Goal: Task Accomplishment & Management: Use online tool/utility

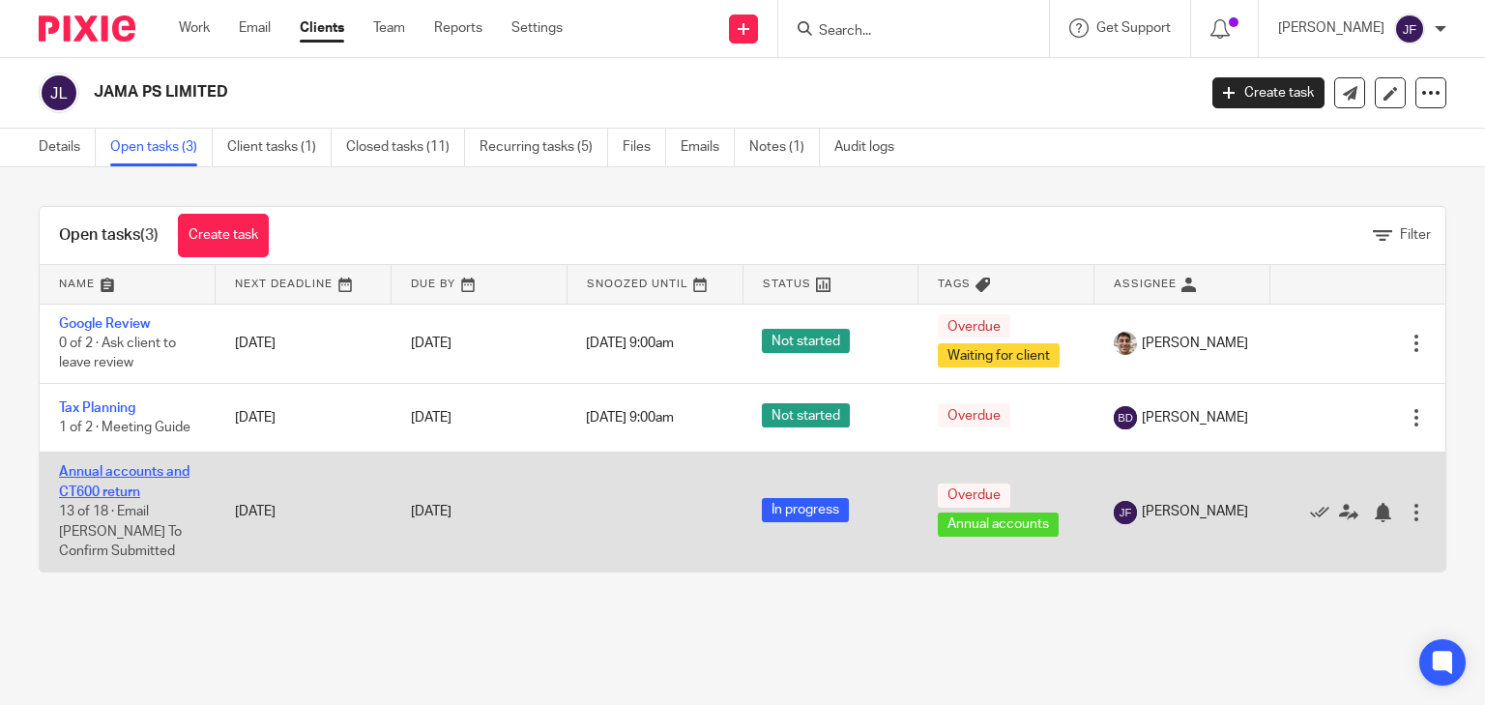
click at [118, 473] on link "Annual accounts and CT600 return" at bounding box center [124, 481] width 131 height 33
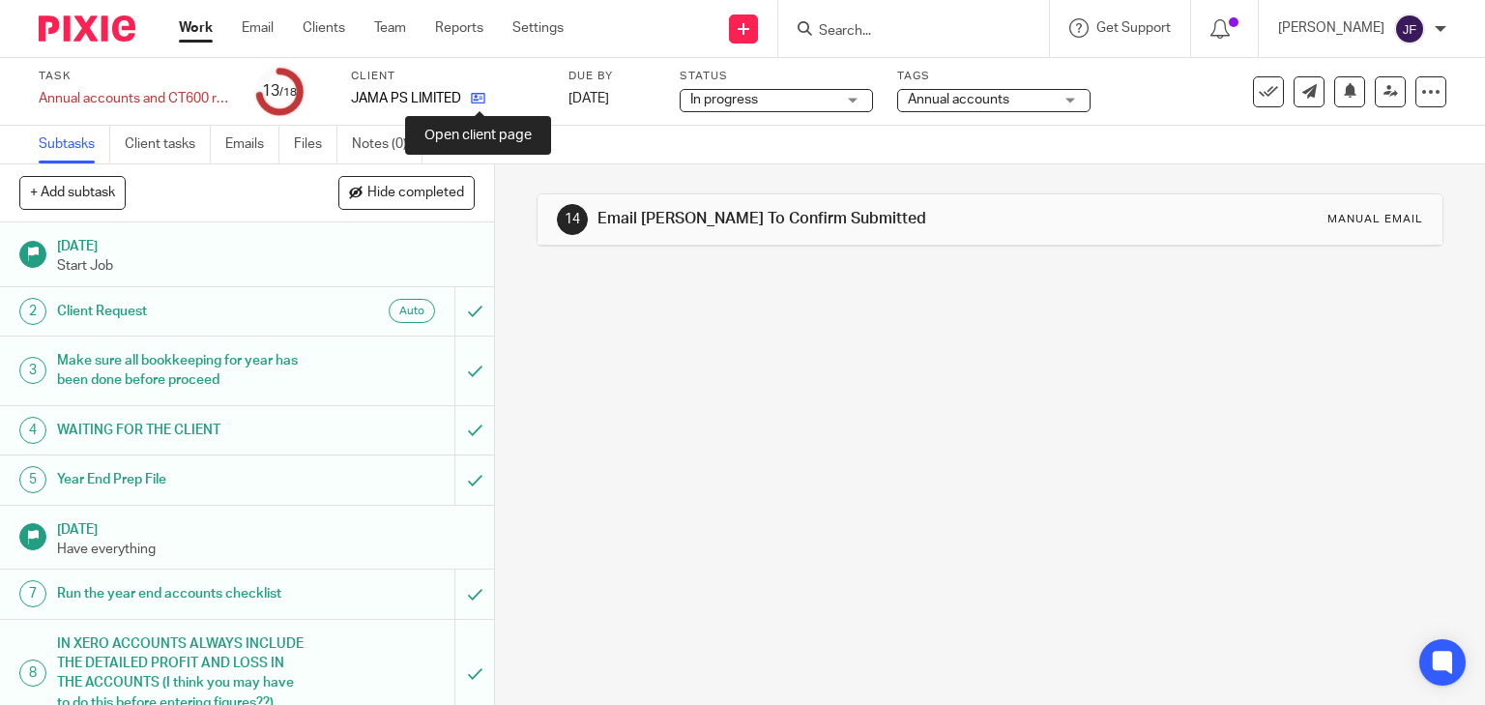
click at [473, 98] on icon at bounding box center [478, 98] width 15 height 15
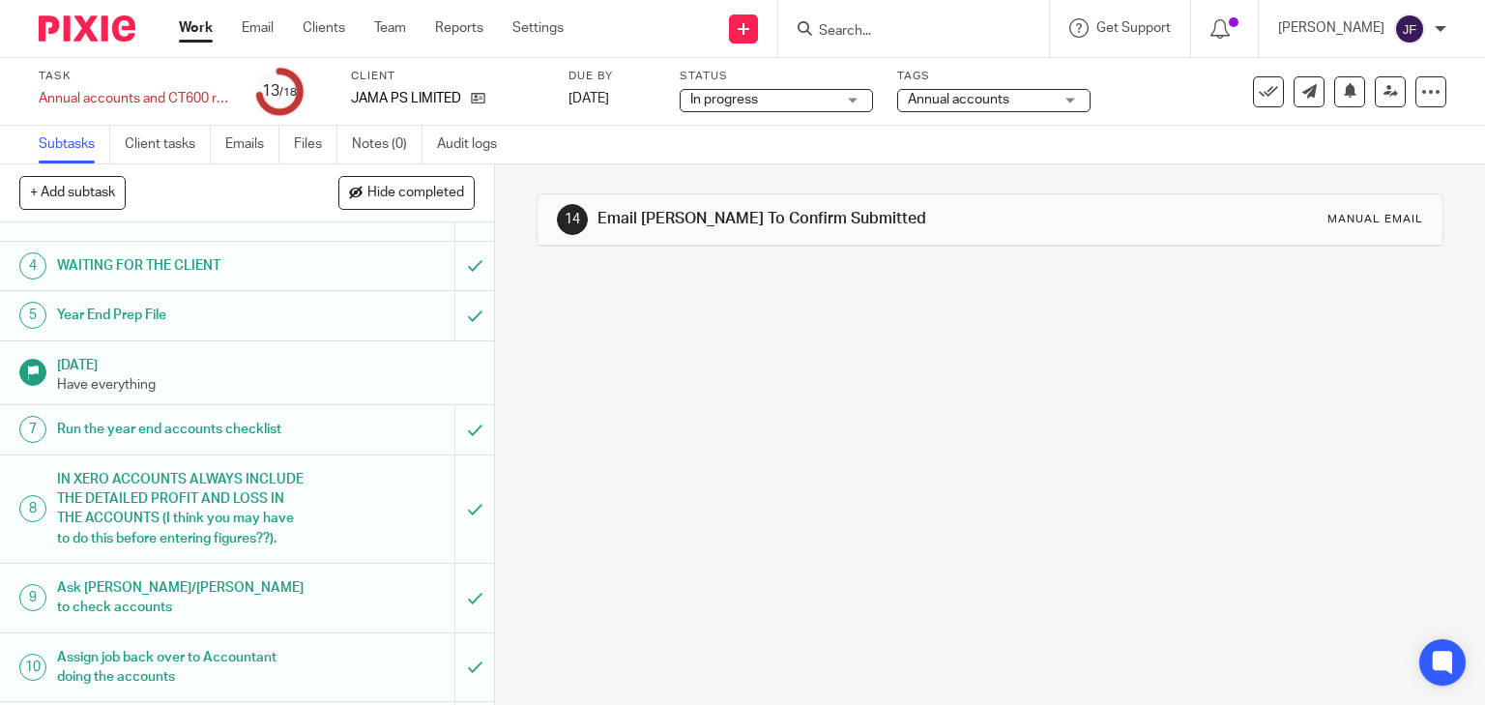
scroll to position [309, 0]
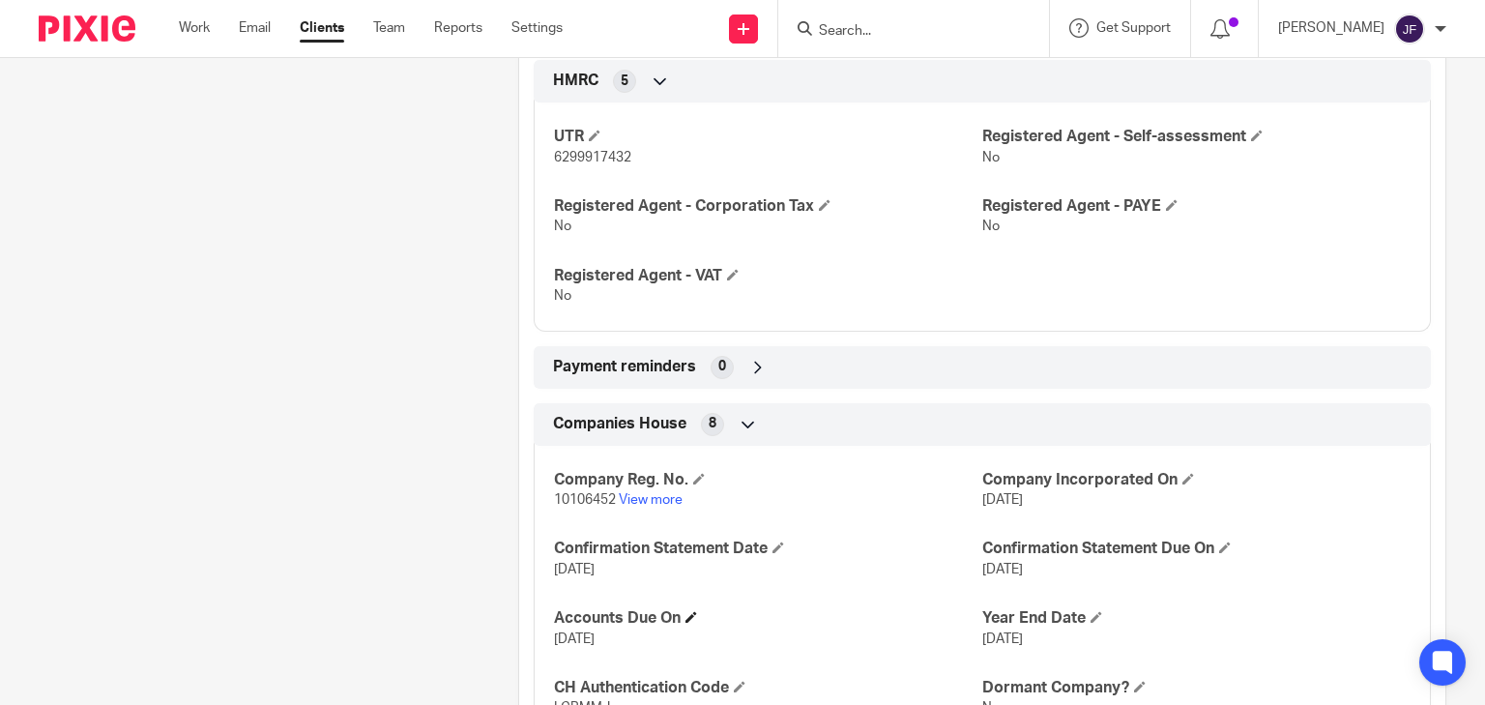
scroll to position [1006, 0]
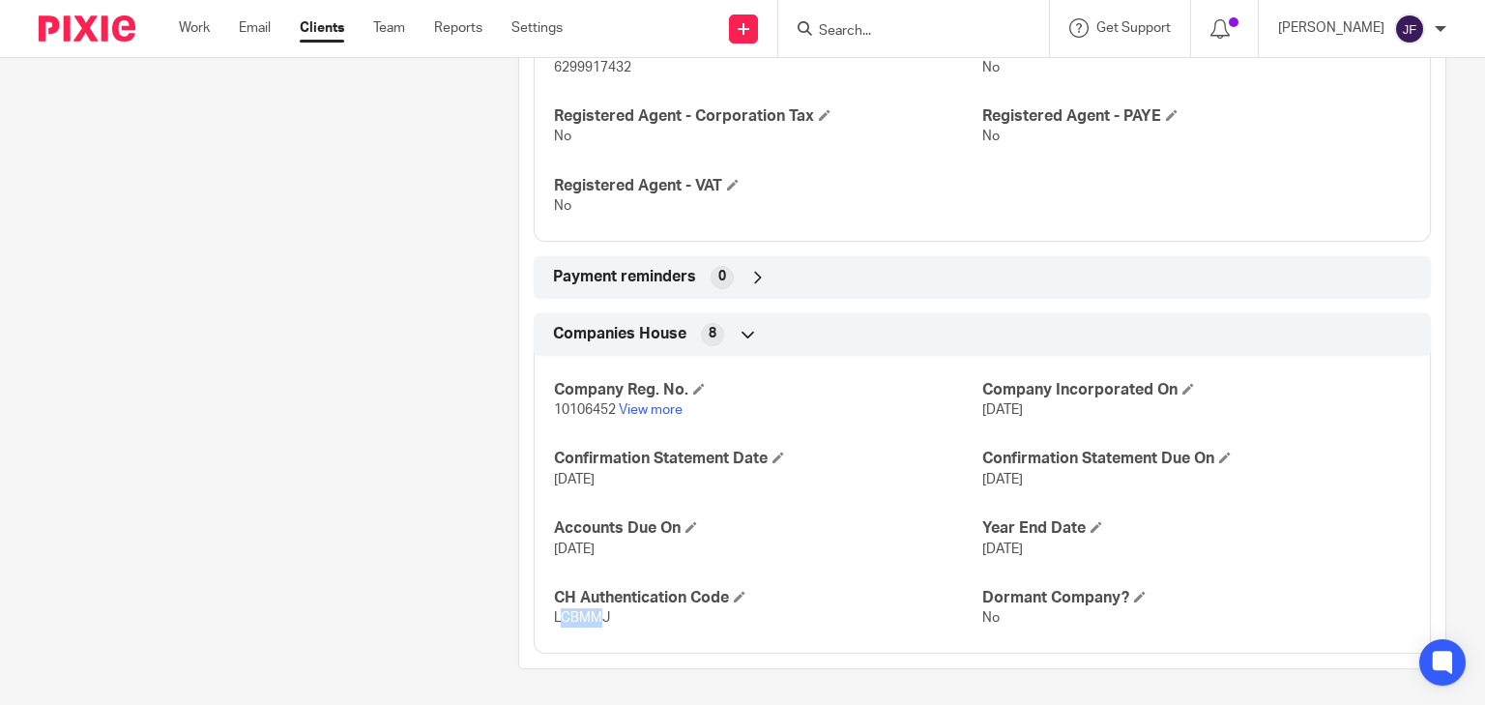
drag, startPoint x: 553, startPoint y: 619, endPoint x: 599, endPoint y: 619, distance: 46.4
click at [599, 619] on span "LCBMMJ" at bounding box center [582, 618] width 56 height 14
drag, startPoint x: 547, startPoint y: 619, endPoint x: 613, endPoint y: 614, distance: 65.9
click at [613, 614] on div "Company Reg. No. 10106452 View more Company Incorporated On 6 Apr 2016 Confirma…" at bounding box center [982, 497] width 897 height 312
copy span "LCBMMJ"
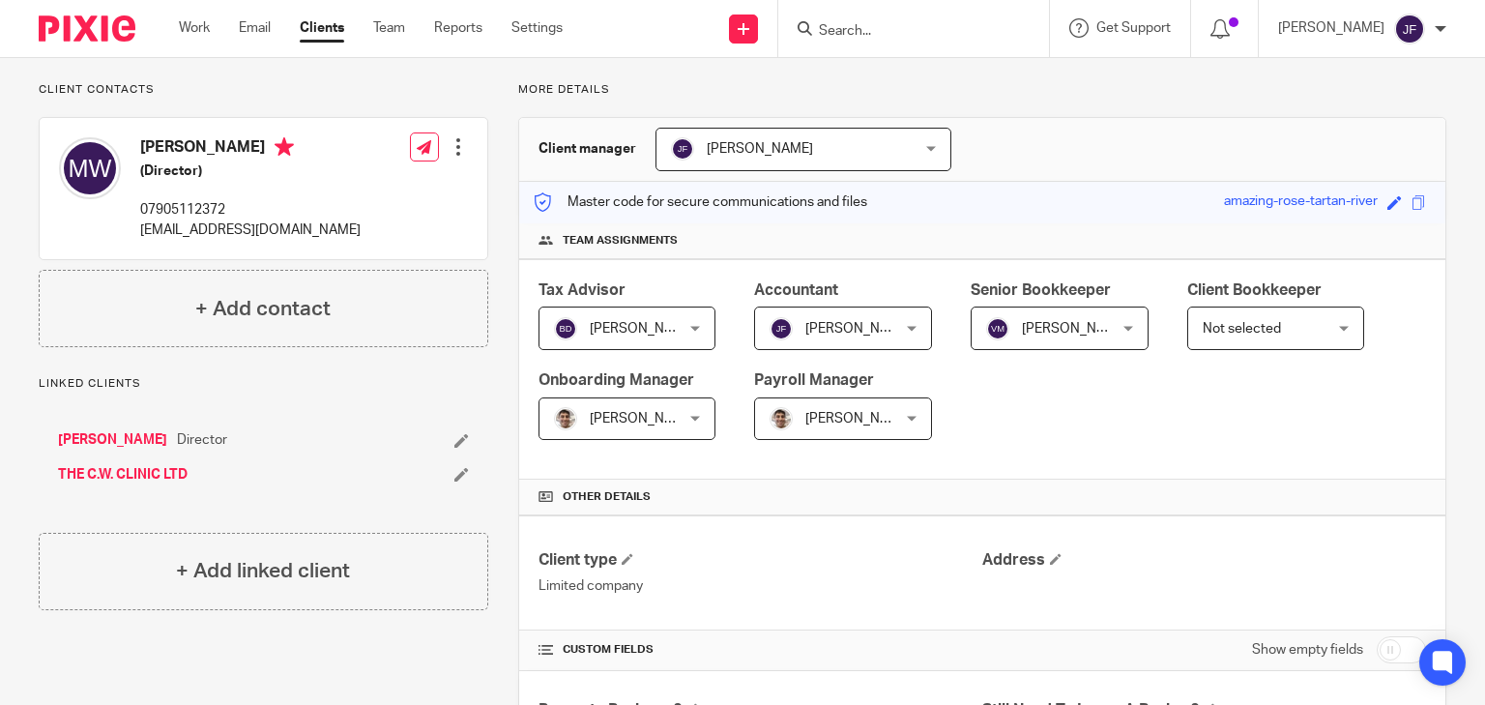
scroll to position [0, 0]
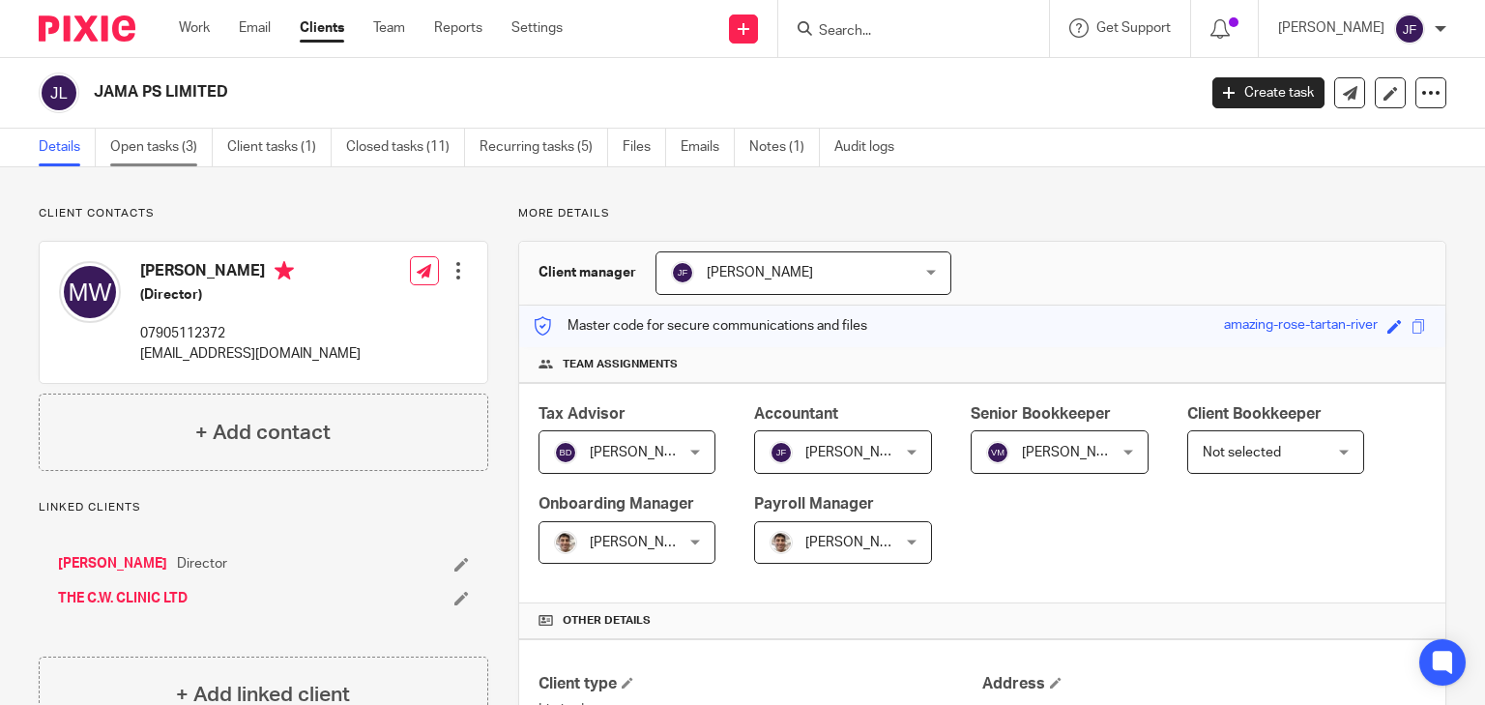
click at [170, 138] on link "Open tasks (3)" at bounding box center [161, 148] width 102 height 38
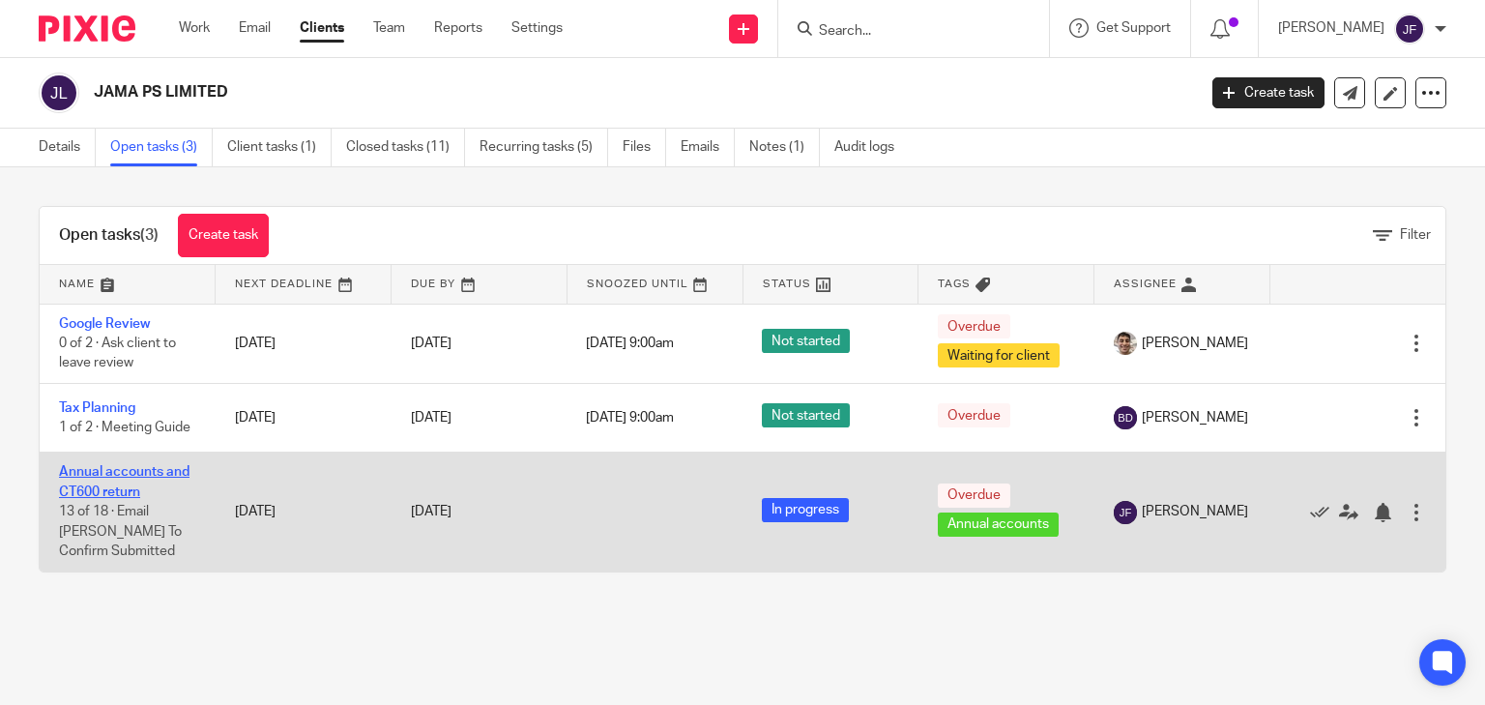
click at [139, 468] on link "Annual accounts and CT600 return" at bounding box center [124, 481] width 131 height 33
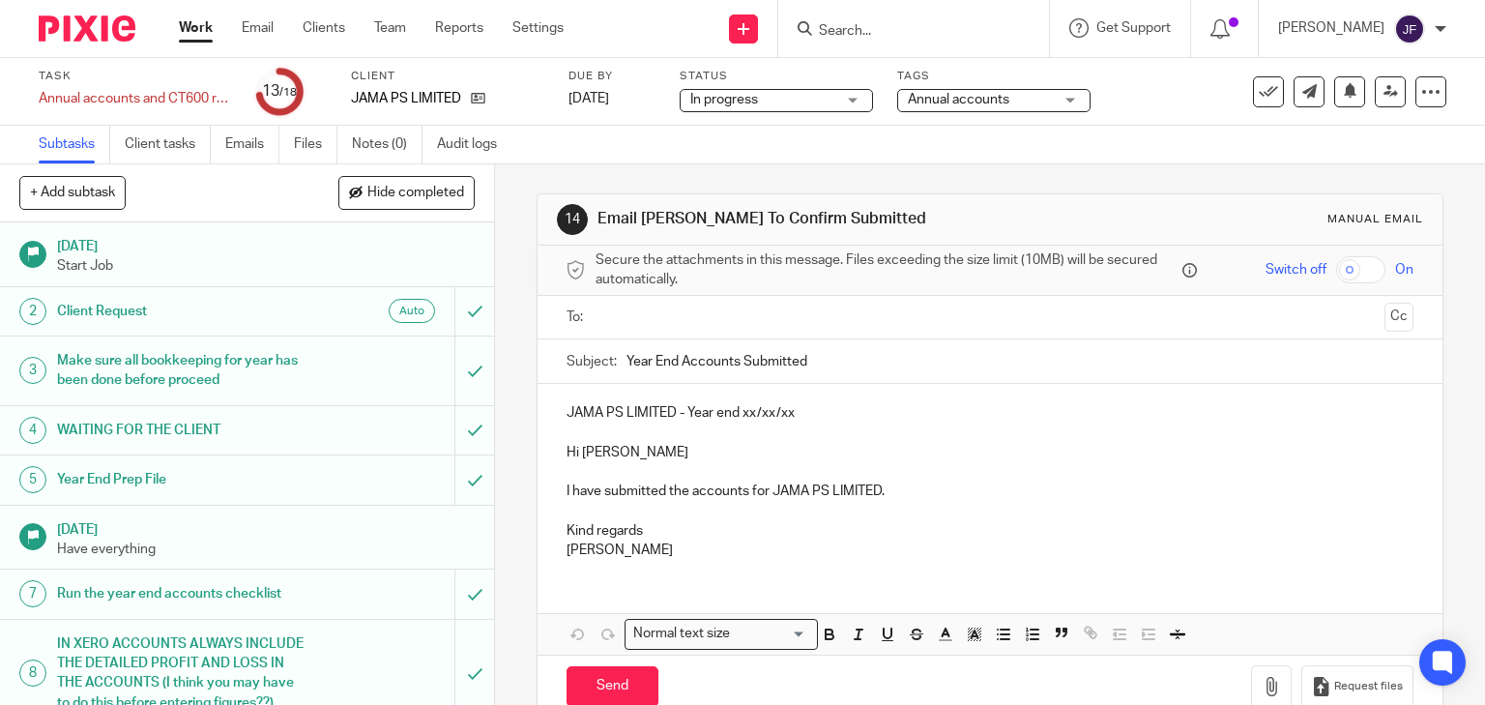
click at [622, 321] on input "text" at bounding box center [989, 317] width 774 height 22
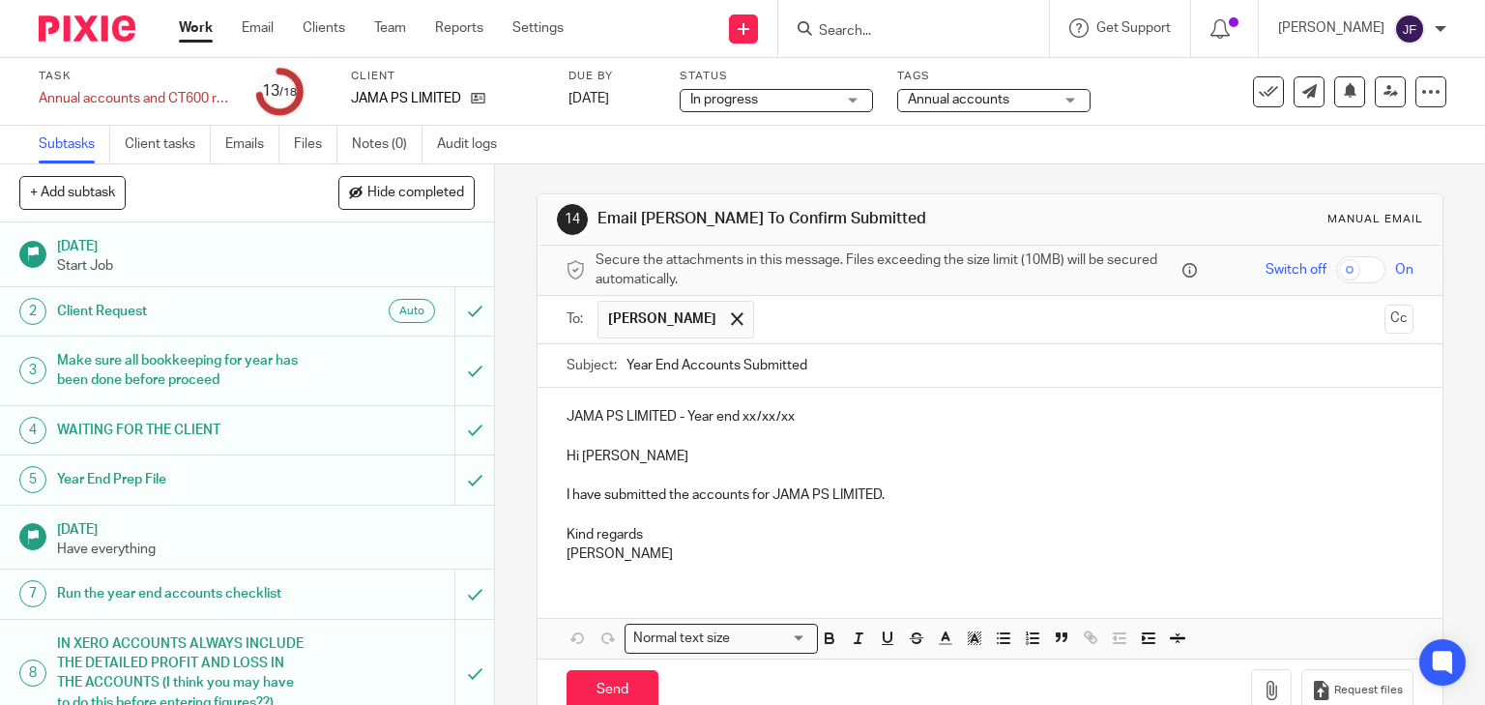
click at [778, 428] on p at bounding box center [990, 436] width 848 height 19
click at [726, 412] on p "JAMA PS LIMITED - Year end xx/xx/xx" at bounding box center [990, 416] width 848 height 19
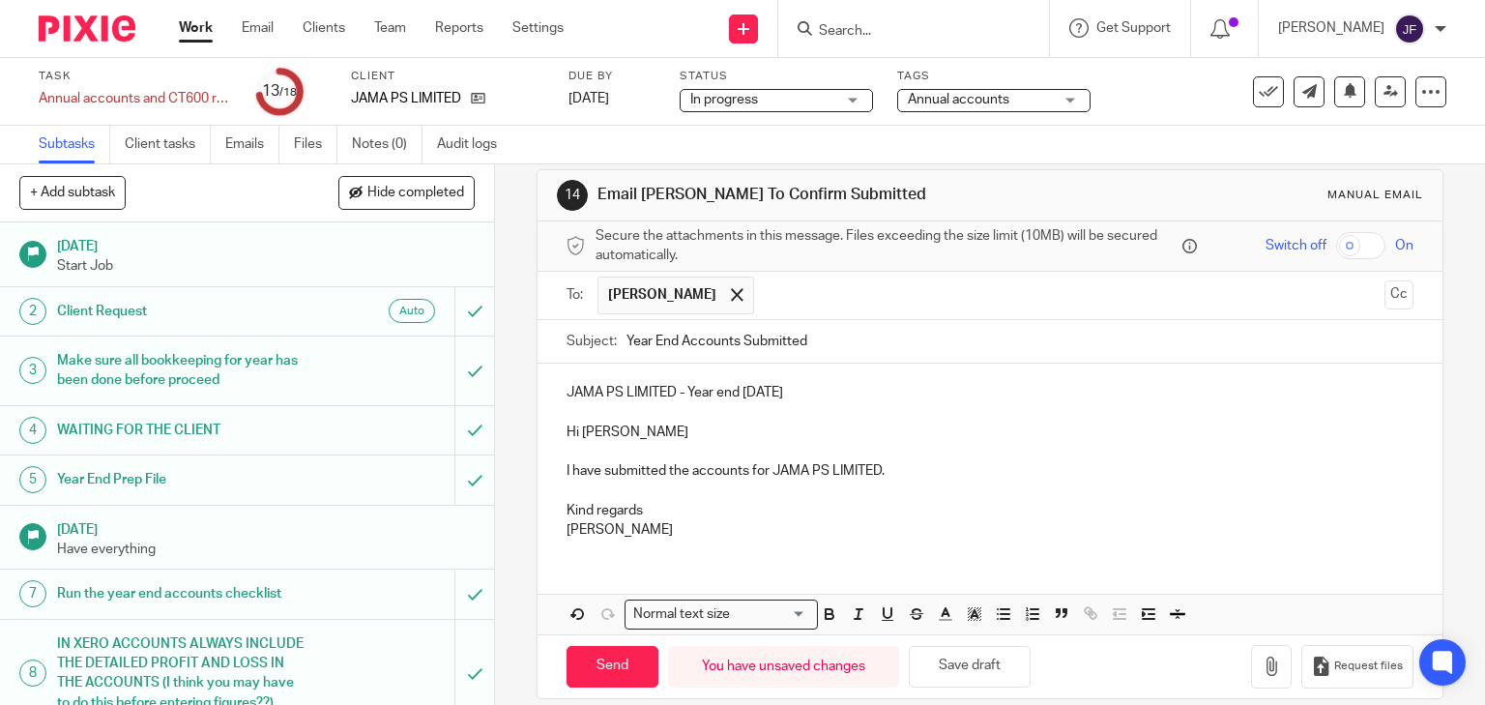
scroll to position [44, 0]
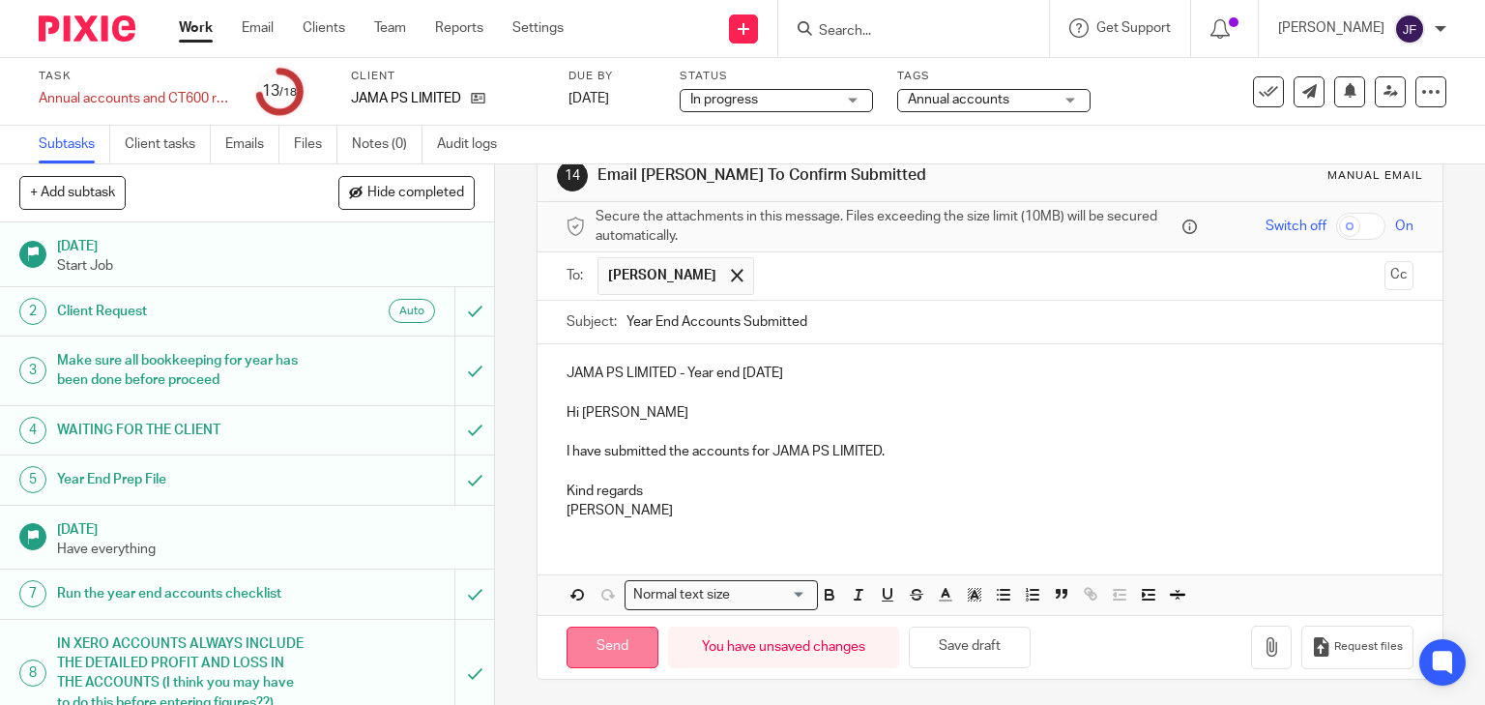
click at [608, 640] on input "Send" at bounding box center [612, 647] width 92 height 42
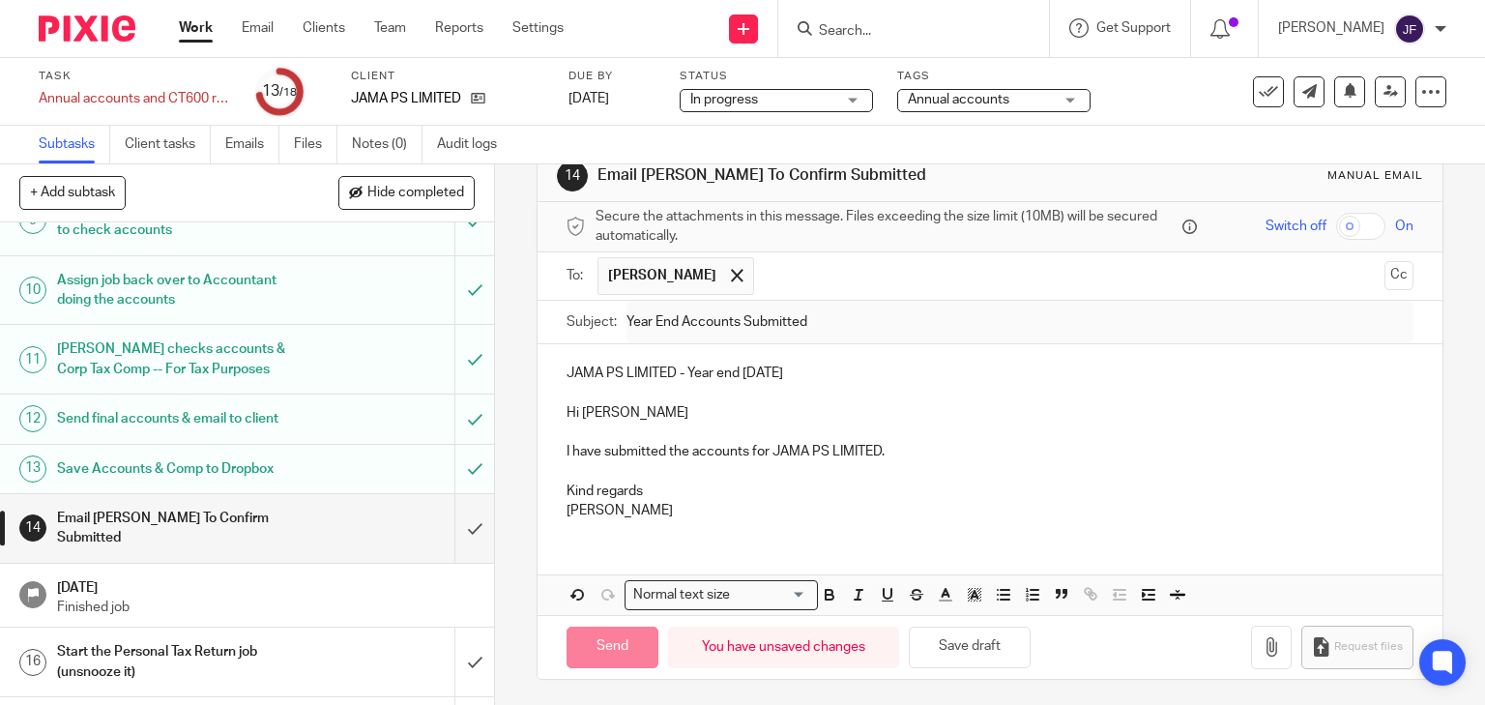
type input "Sent"
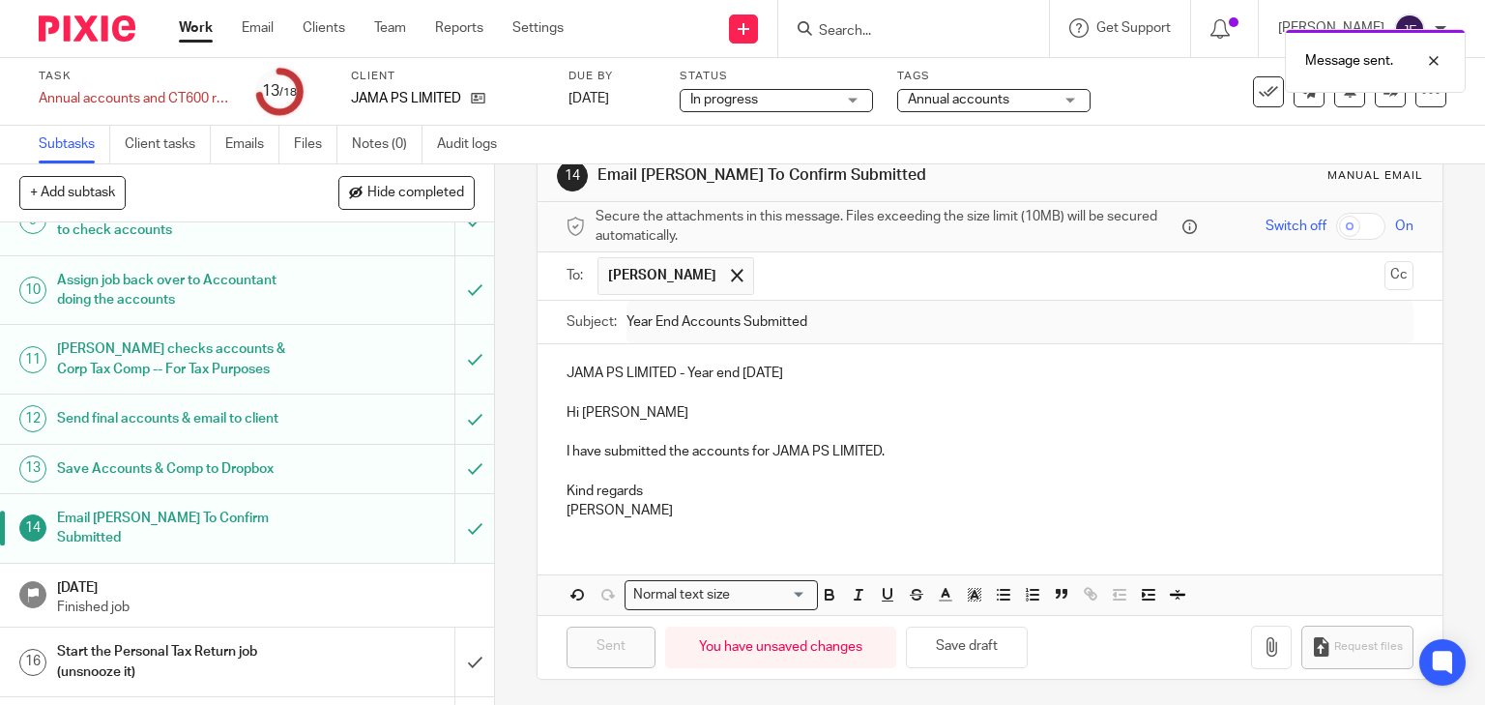
scroll to position [629, 0]
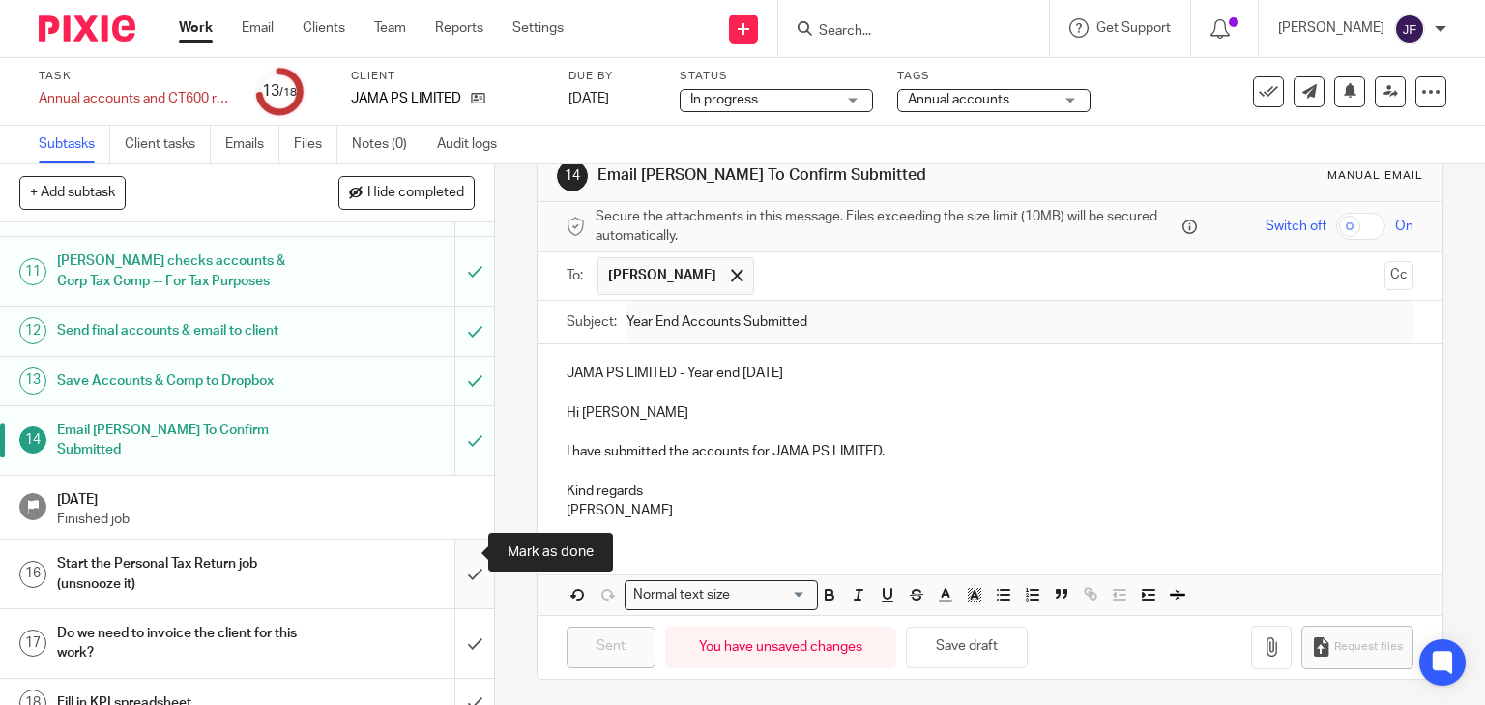
click at [468, 547] on input "submit" at bounding box center [247, 573] width 494 height 69
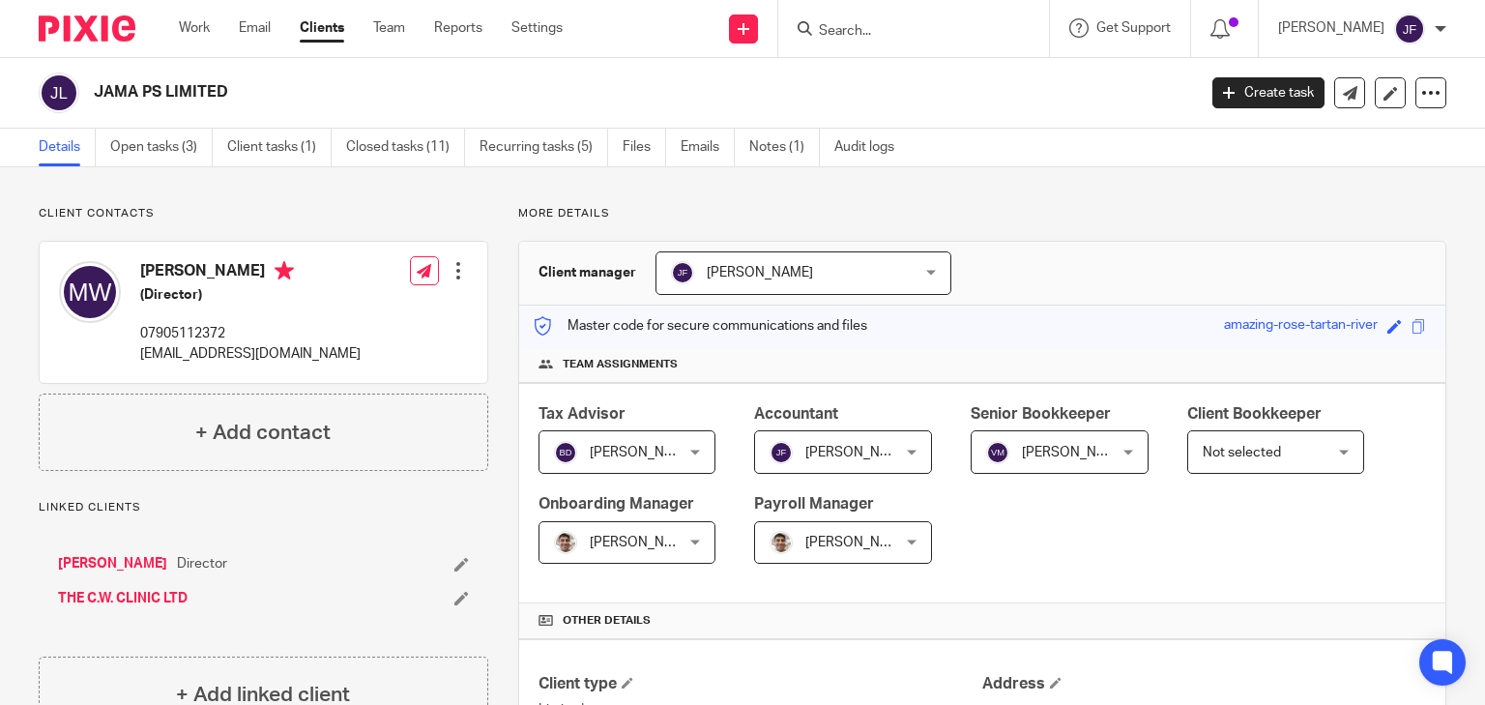
click at [112, 565] on link "[PERSON_NAME]" at bounding box center [112, 563] width 109 height 19
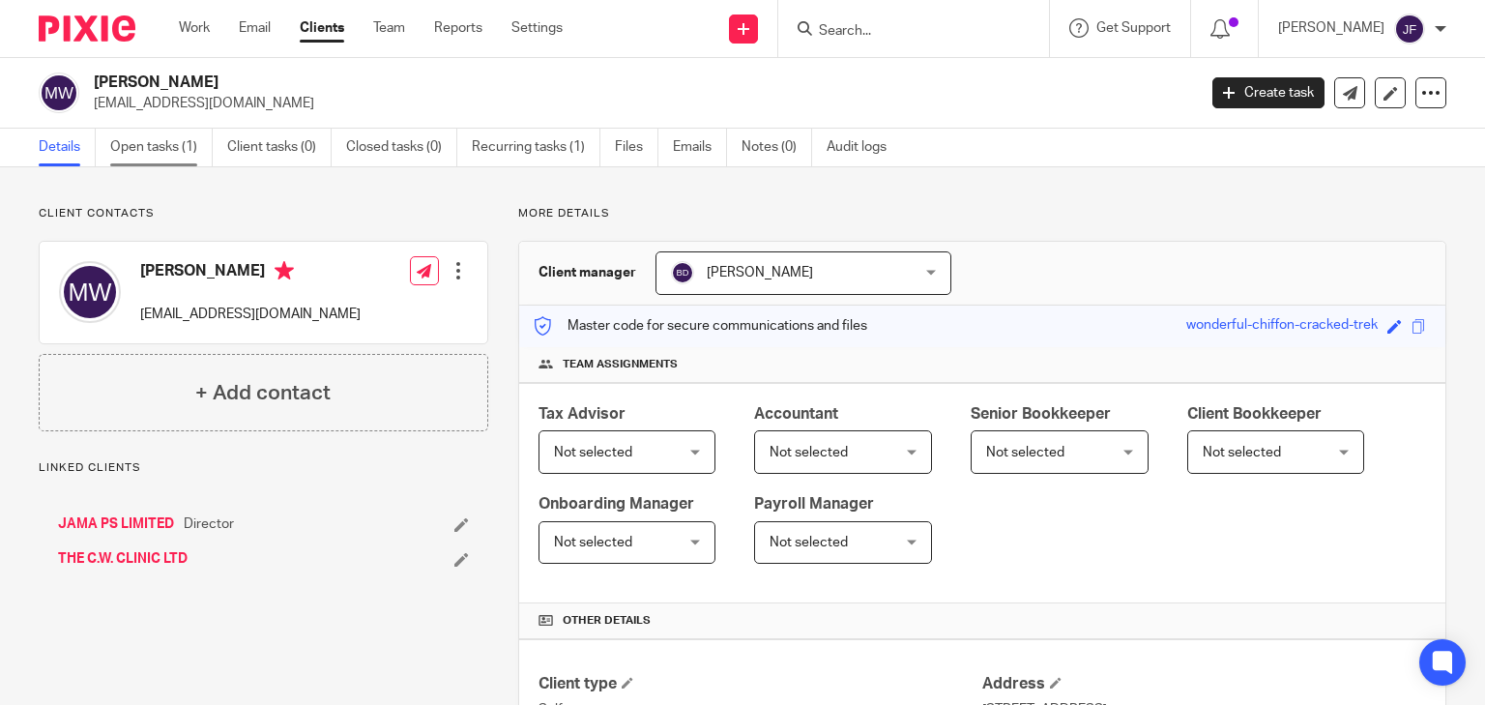
click at [148, 157] on link "Open tasks (1)" at bounding box center [161, 148] width 102 height 38
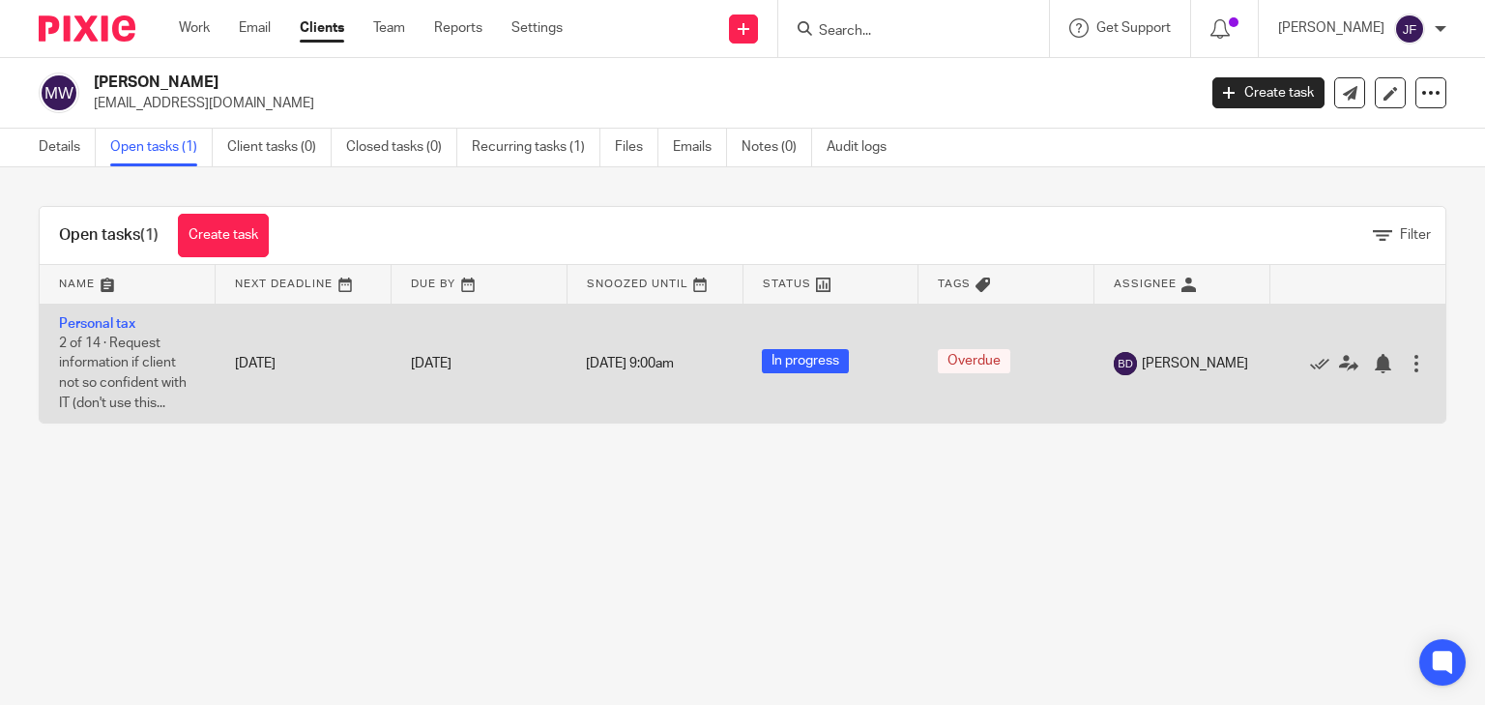
click at [242, 338] on td "[DATE]" at bounding box center [304, 363] width 176 height 119
click at [119, 318] on link "Personal tax" at bounding box center [97, 324] width 76 height 14
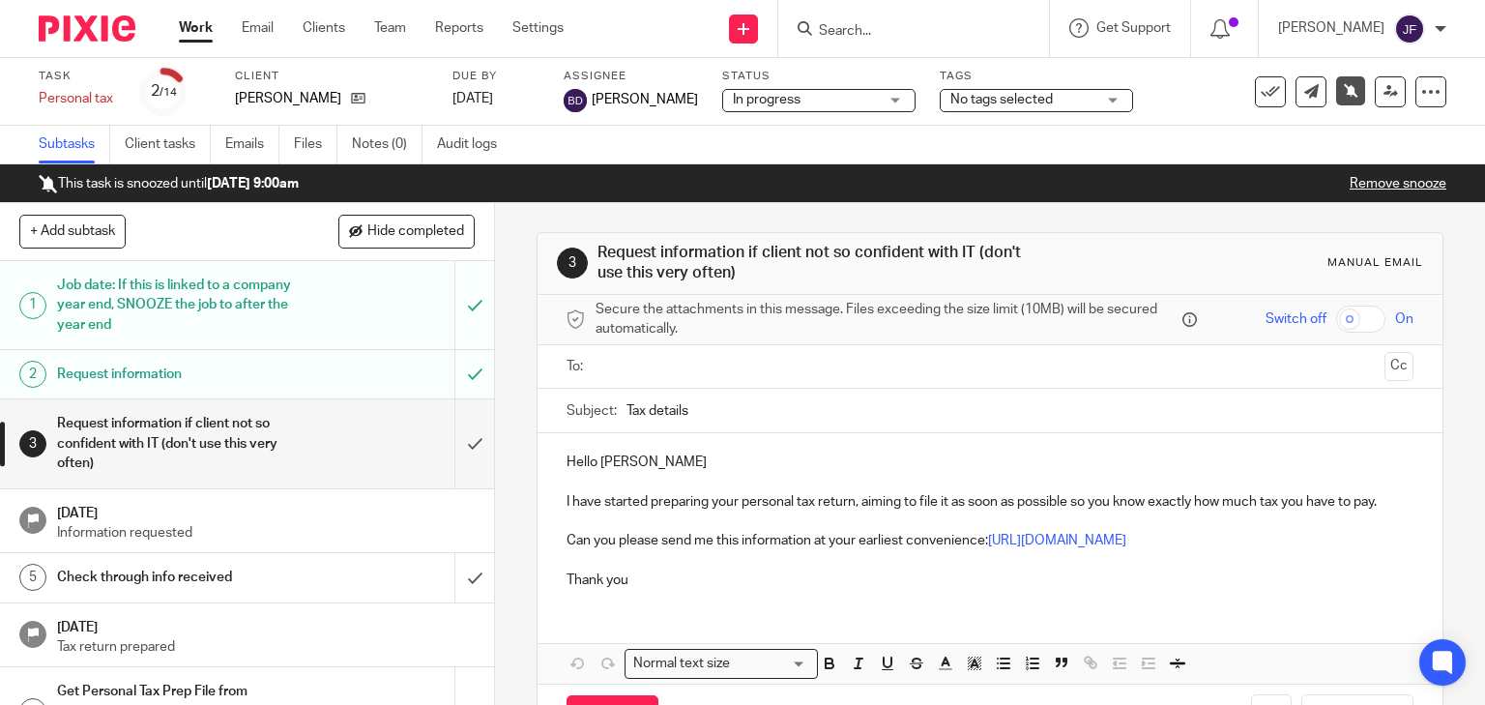
click at [1406, 181] on link "Remove snooze" at bounding box center [1398, 184] width 97 height 14
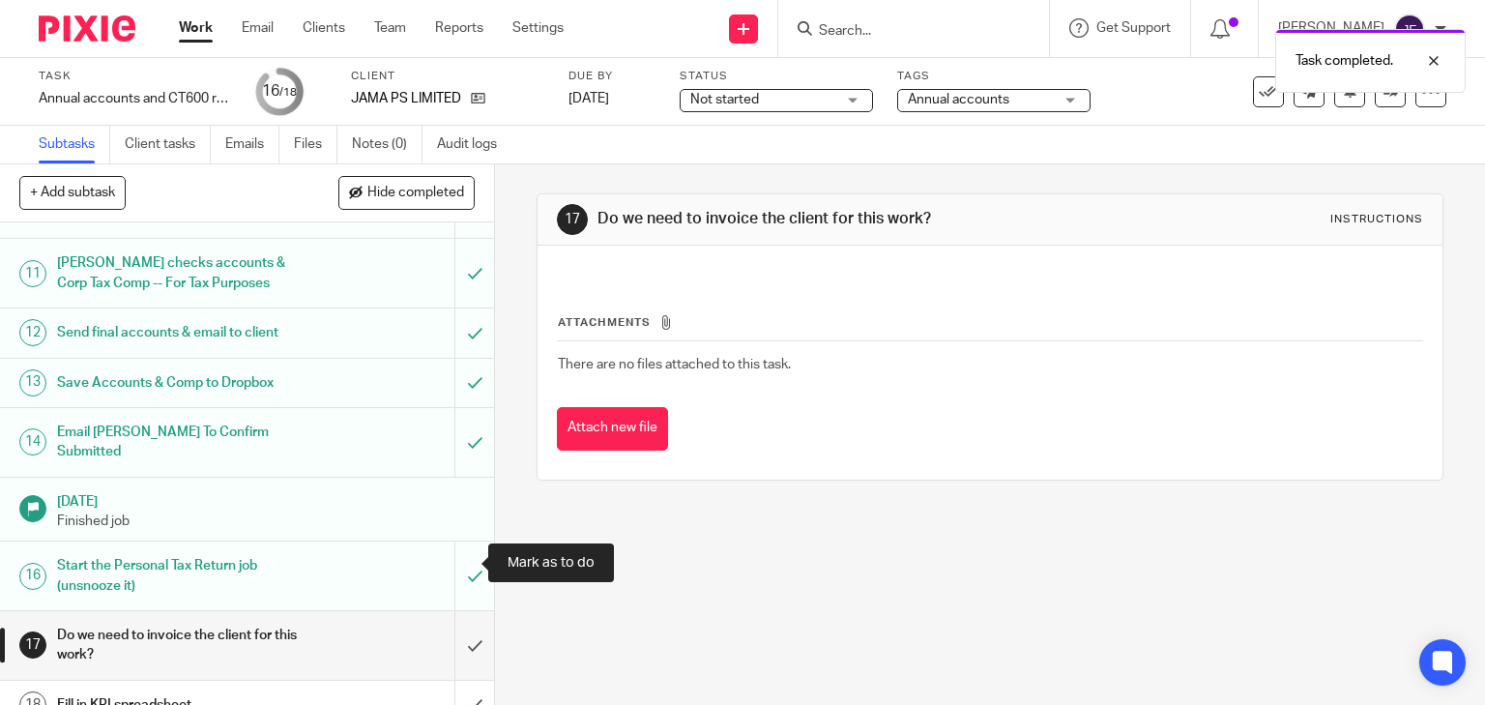
scroll to position [629, 0]
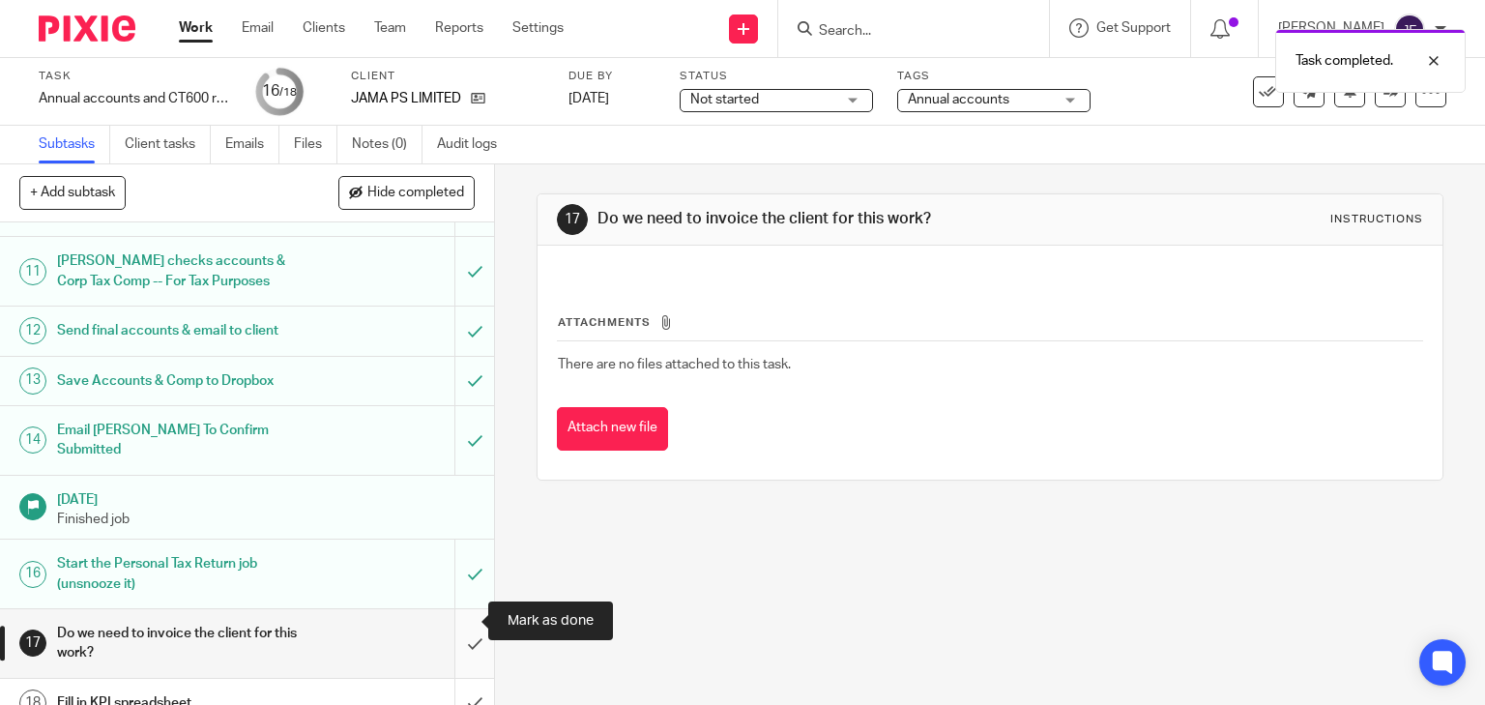
click at [452, 609] on input "submit" at bounding box center [247, 643] width 494 height 69
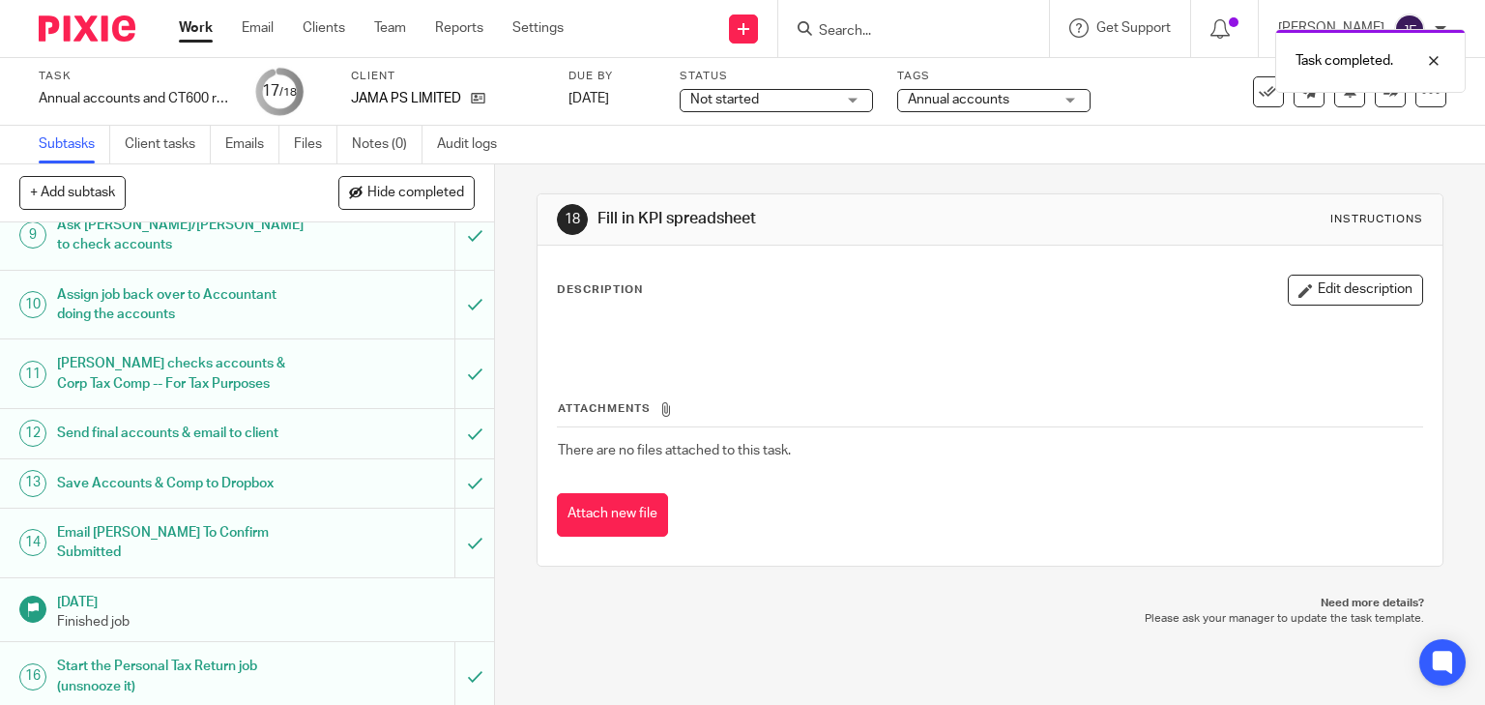
scroll to position [629, 0]
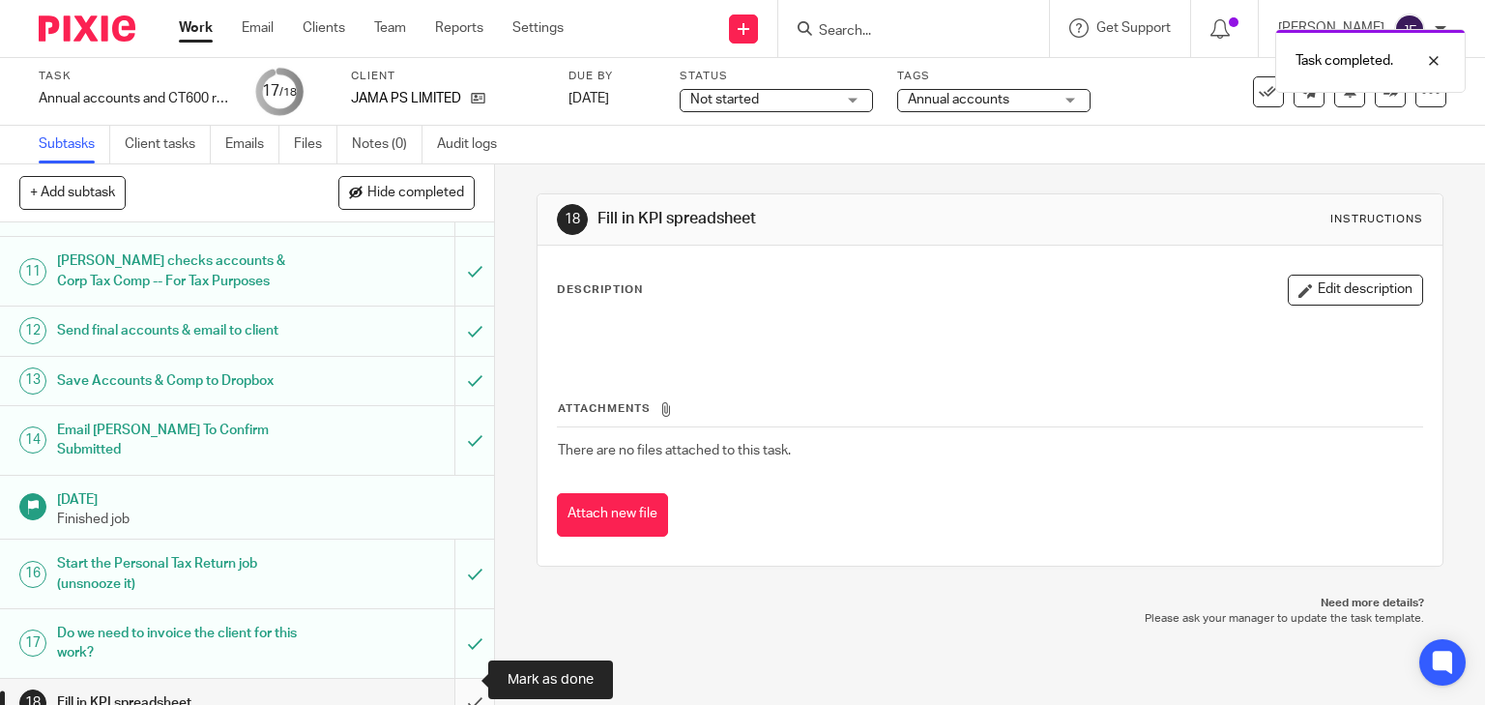
click at [461, 681] on input "submit" at bounding box center [247, 703] width 494 height 48
